Goal: Information Seeking & Learning: Learn about a topic

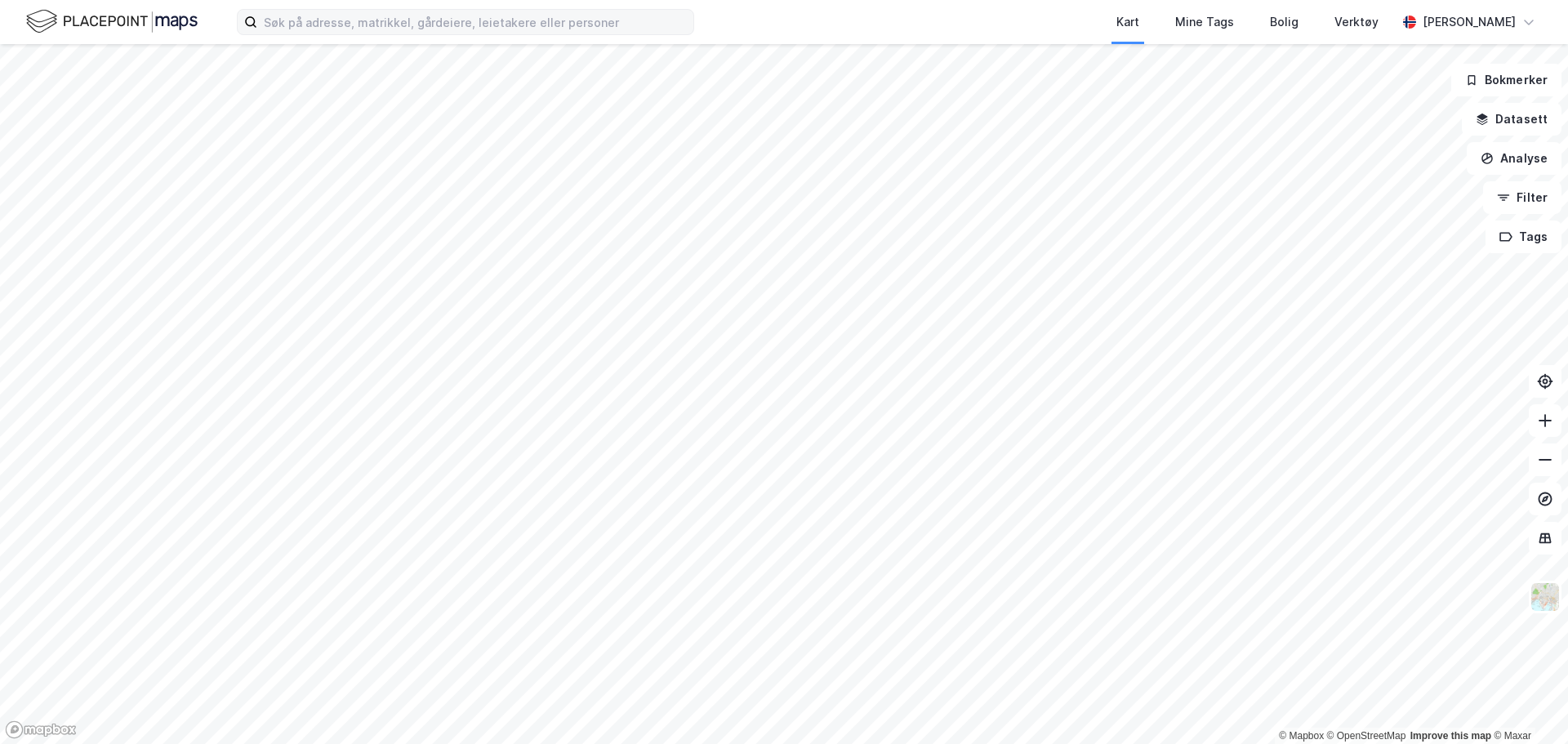
click at [298, 34] on label at bounding box center [465, 22] width 457 height 26
click at [298, 34] on input at bounding box center [475, 22] width 437 height 24
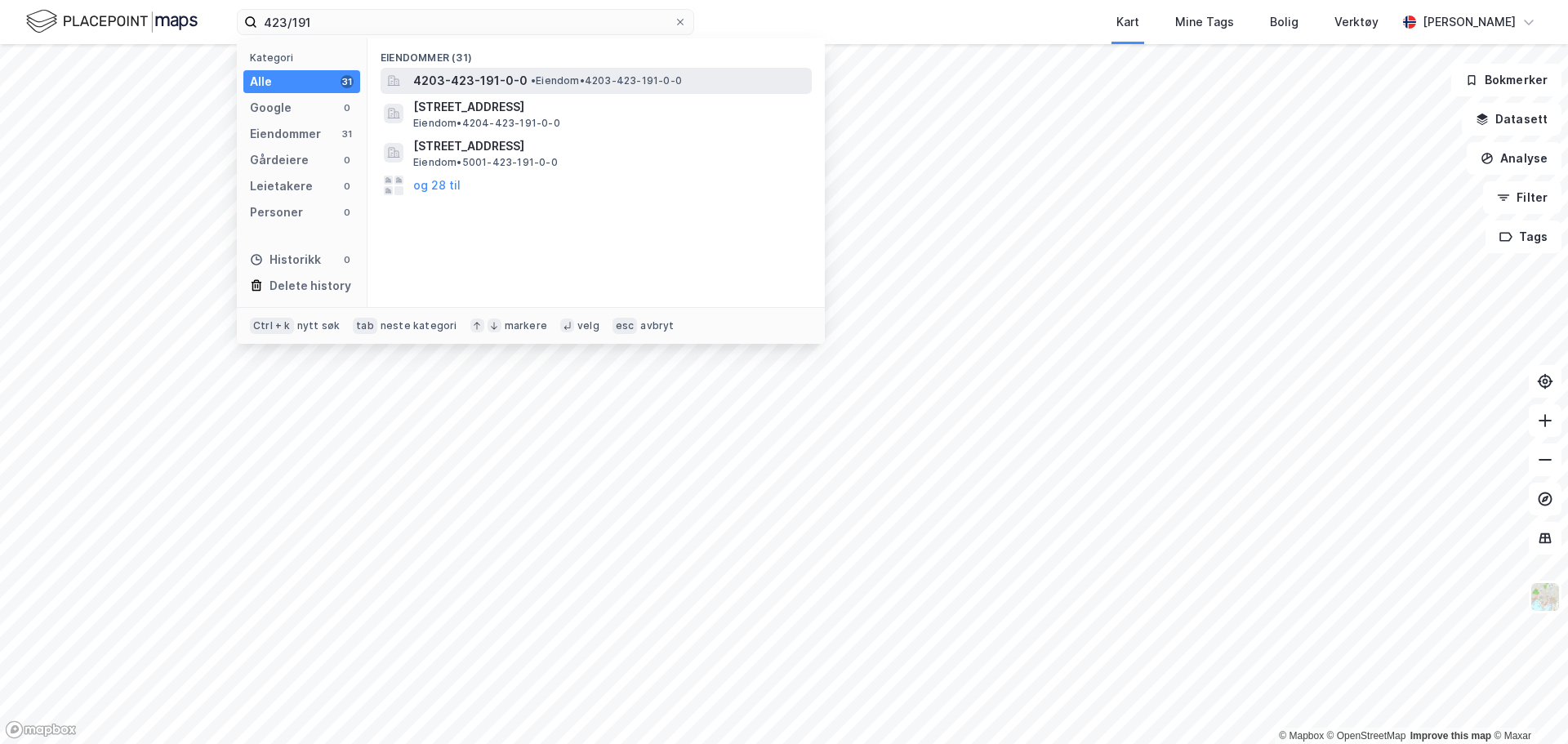
click at [535, 82] on span "• Eiendom • 4203-423-191-0-0" at bounding box center [606, 81] width 152 height 13
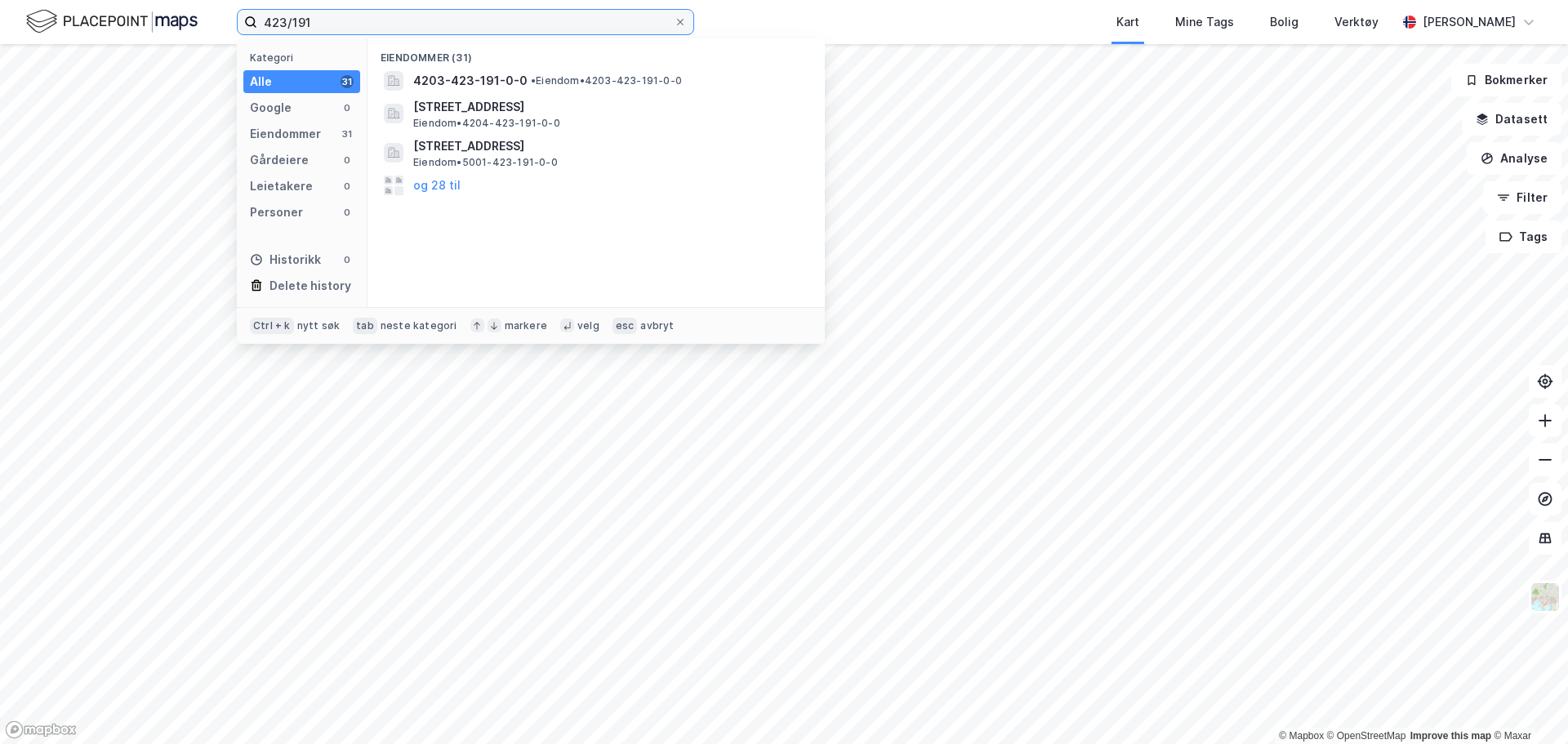
click at [342, 14] on input "423/191" at bounding box center [465, 22] width 417 height 24
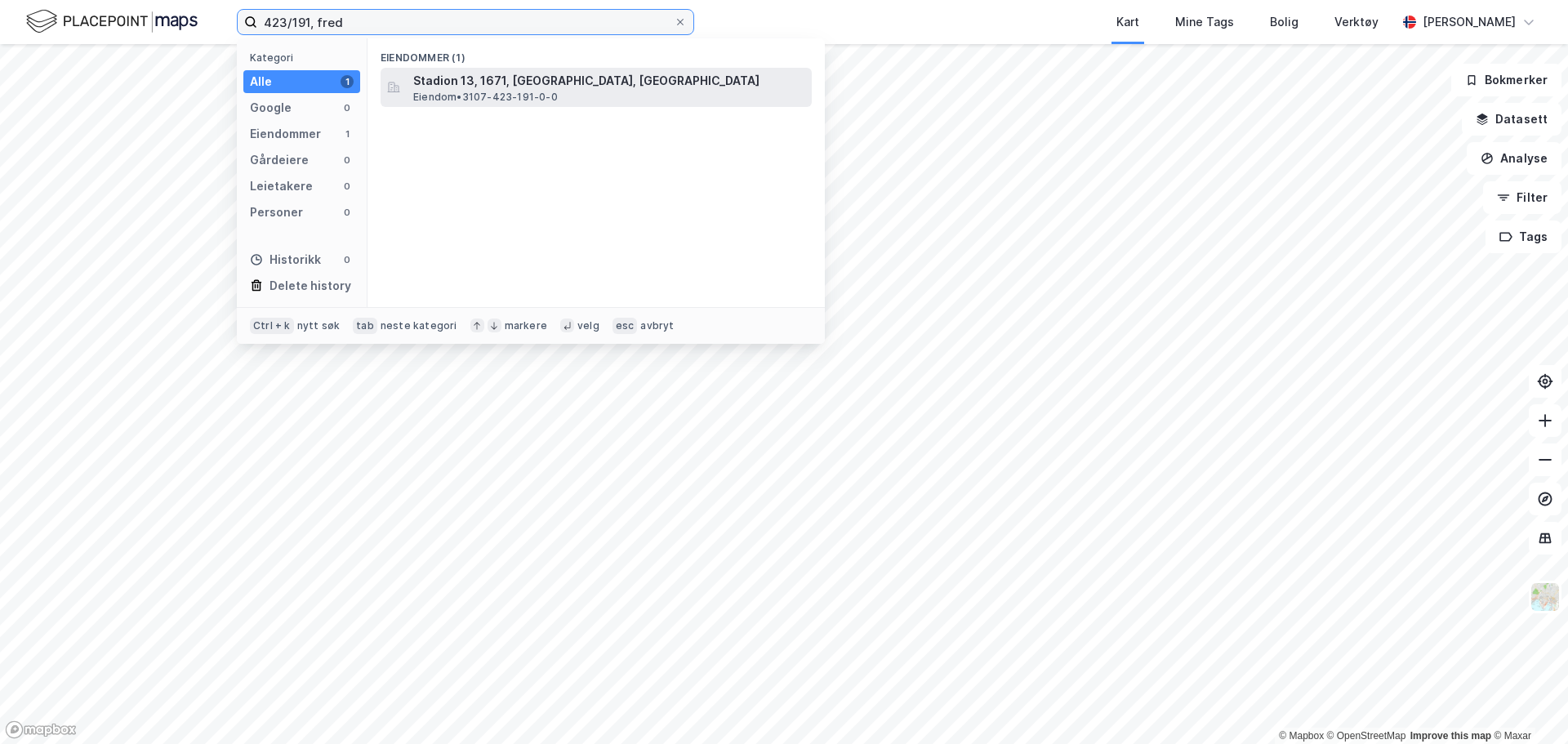
type input "423/191, fred"
click at [497, 85] on span "Stadion 13, 1671, [GEOGRAPHIC_DATA], [GEOGRAPHIC_DATA]" at bounding box center [609, 81] width 392 height 20
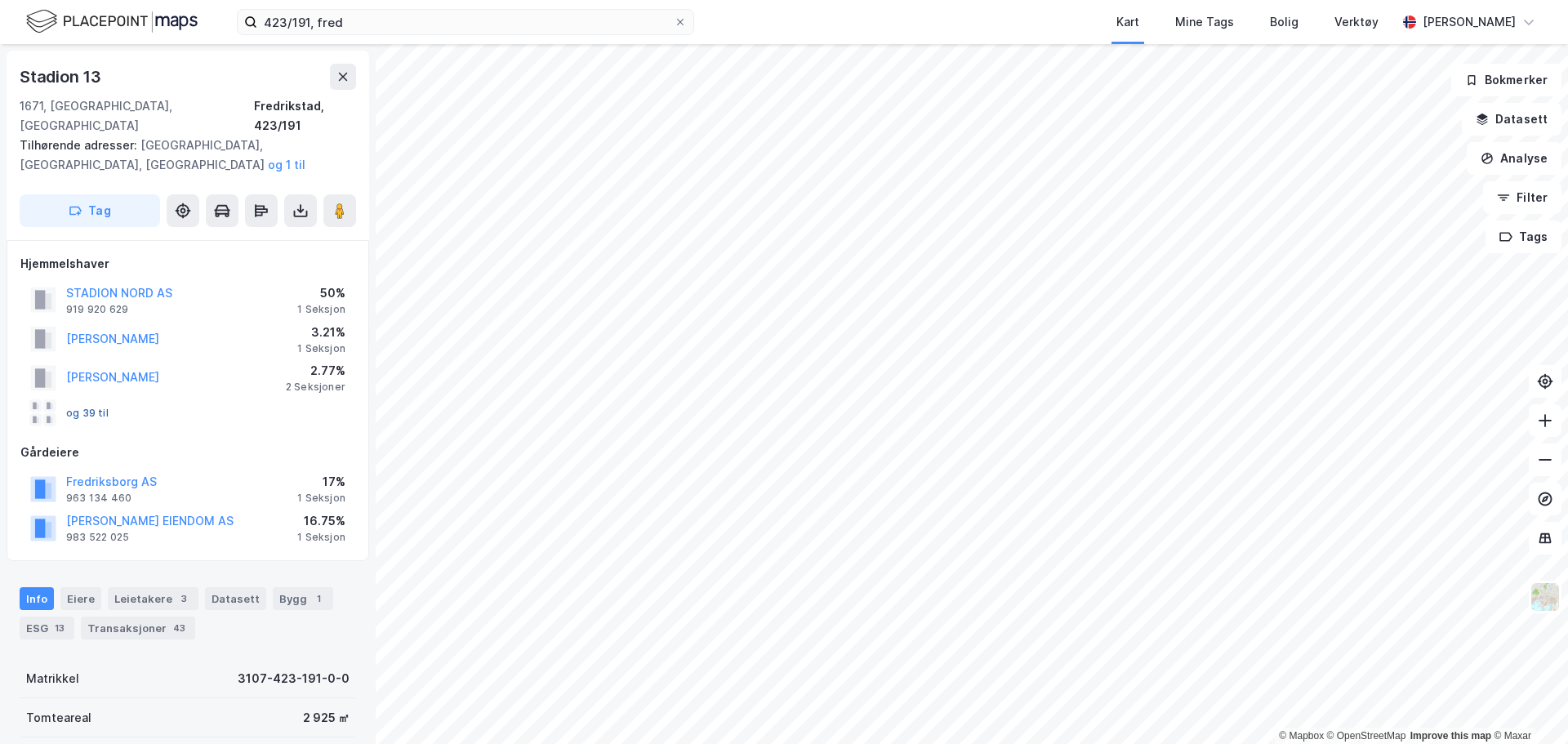
click at [0, 0] on button "og 39 til" at bounding box center [0, 0] width 0 height 0
